Goal: Communication & Community: Answer question/provide support

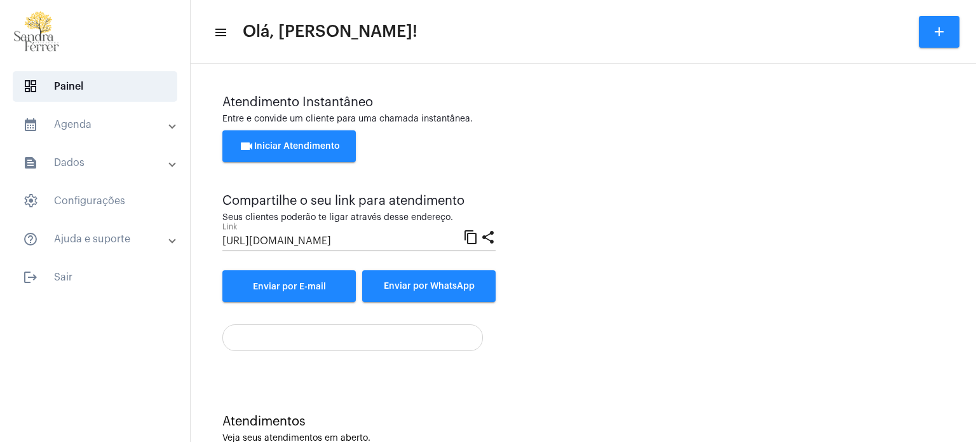
click at [297, 142] on span "videocam Iniciar Atendimento" at bounding box center [289, 146] width 101 height 9
click at [269, 139] on button "videocam Iniciar Atendimento" at bounding box center [288, 146] width 133 height 32
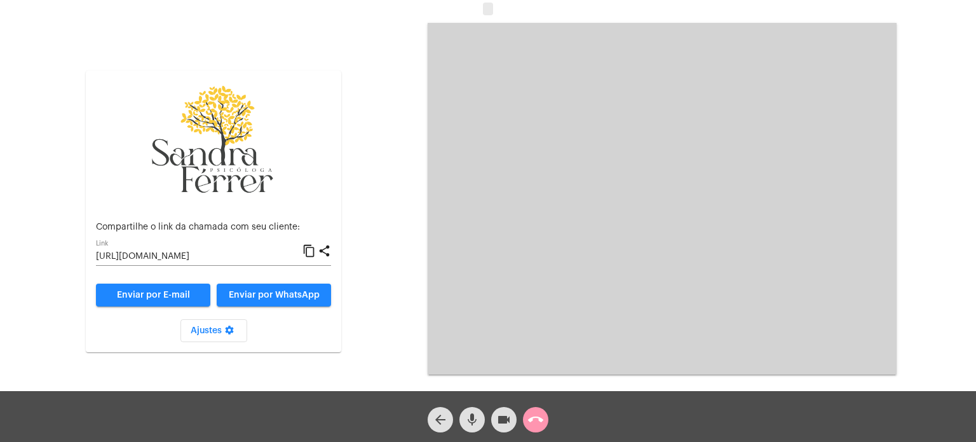
click at [308, 250] on mat-icon "content_copy" at bounding box center [309, 250] width 13 height 15
click at [532, 416] on mat-icon "call_end" at bounding box center [535, 419] width 15 height 15
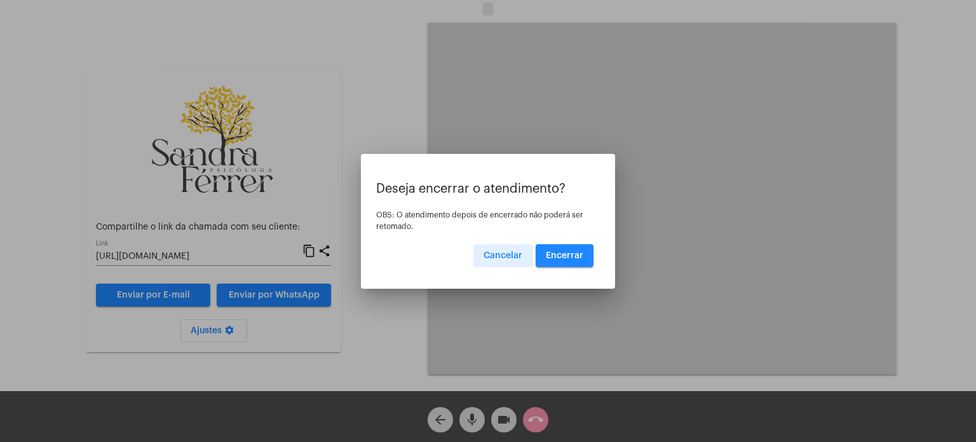
click at [567, 252] on span "Encerrar" at bounding box center [564, 255] width 37 height 9
